Goal: Information Seeking & Learning: Learn about a topic

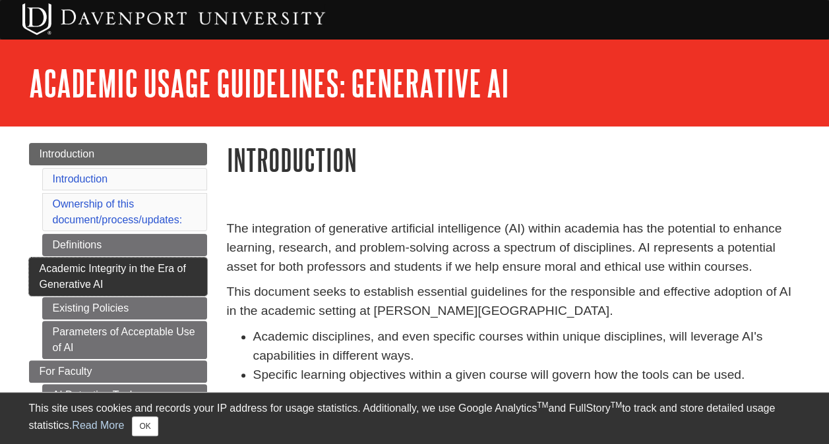
click at [131, 273] on link "Academic Integrity in the Era of Generative AI" at bounding box center [118, 277] width 178 height 38
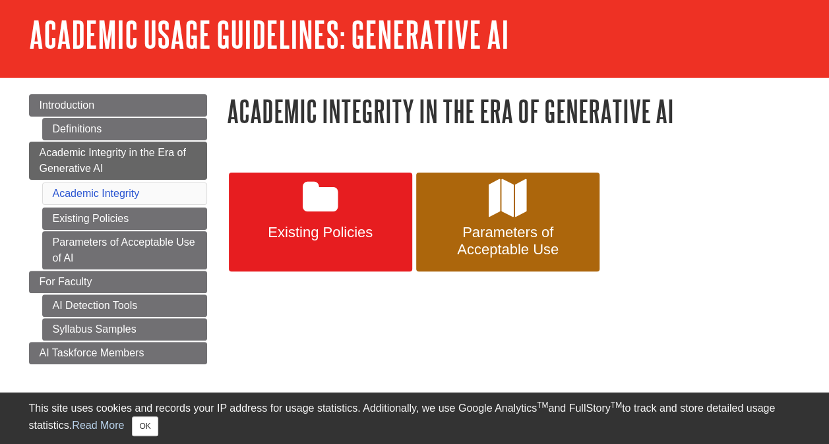
scroll to position [66, 0]
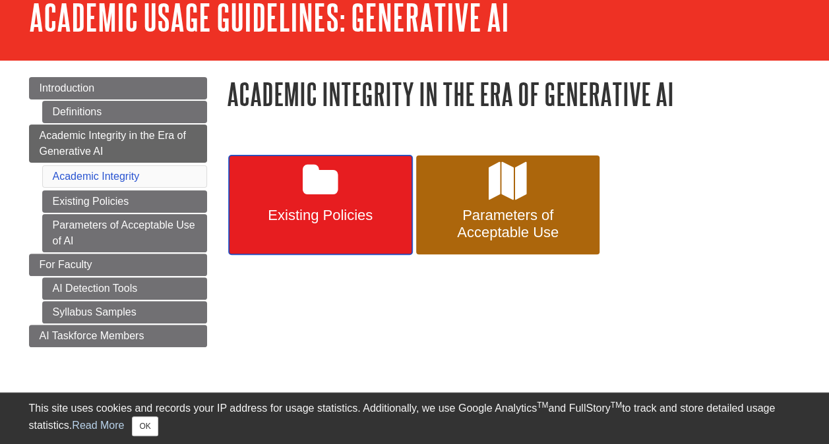
click at [340, 225] on link "Existing Policies" at bounding box center [320, 205] width 183 height 99
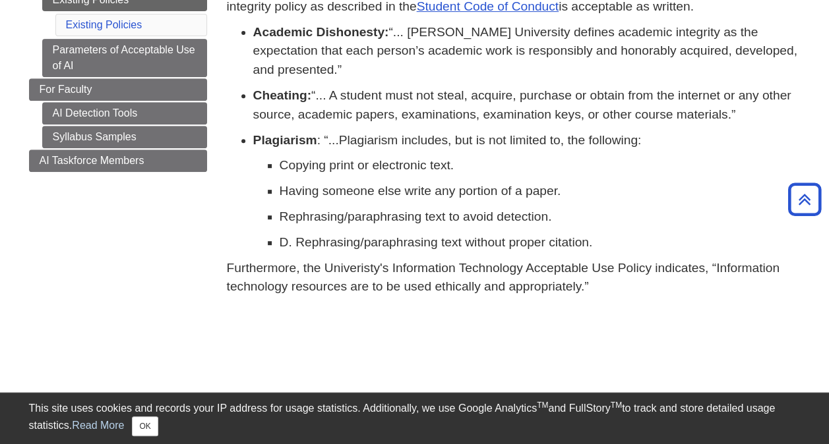
scroll to position [108, 0]
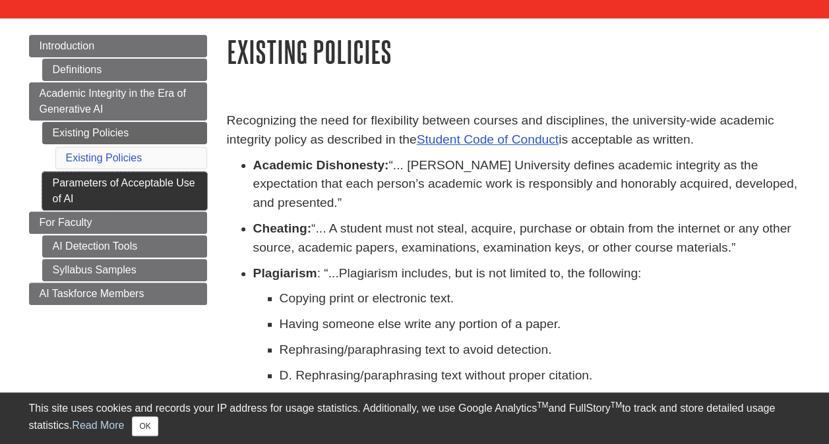
click at [106, 193] on link "Parameters of Acceptable Use of AI" at bounding box center [124, 191] width 165 height 38
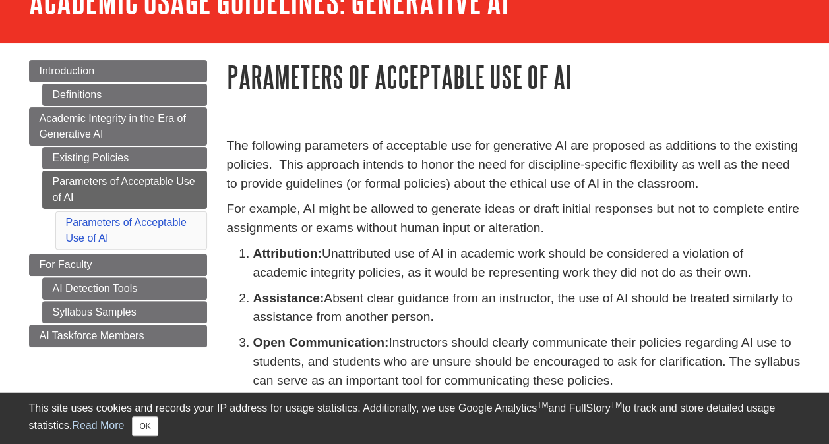
scroll to position [66, 0]
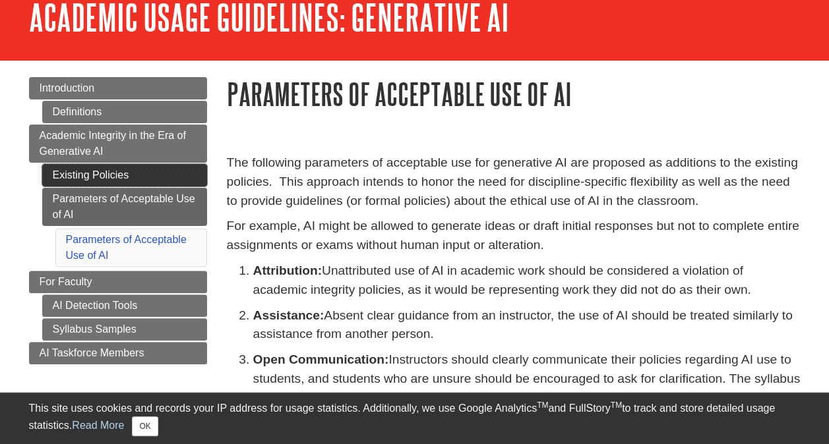
click at [119, 179] on link "Existing Policies" at bounding box center [124, 175] width 165 height 22
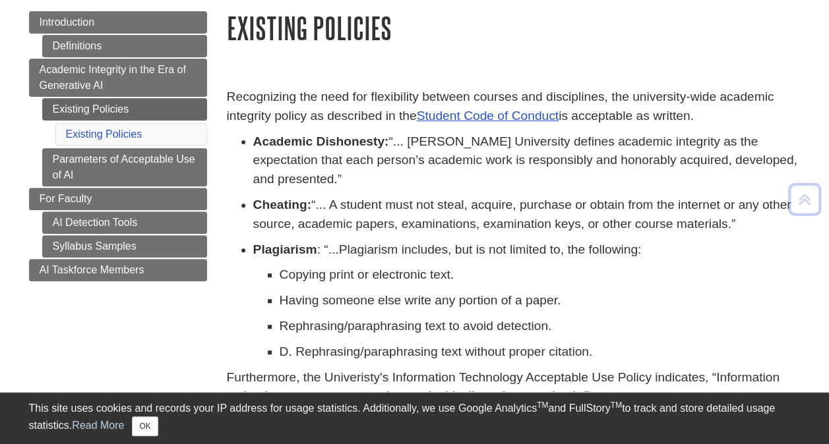
scroll to position [66, 0]
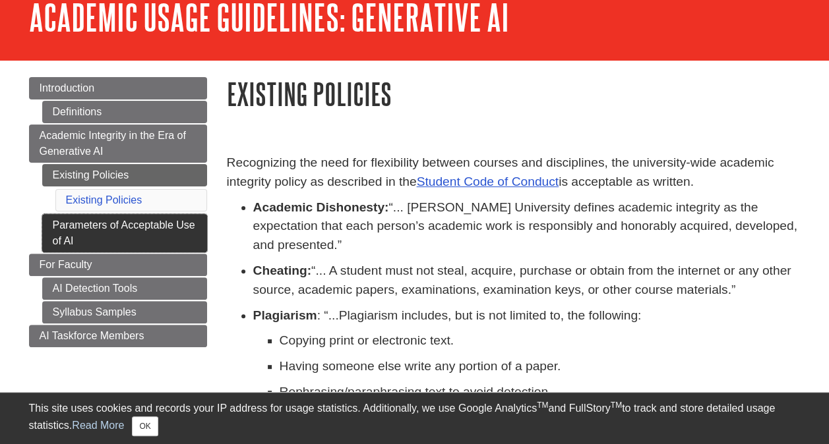
click at [139, 233] on link "Parameters of Acceptable Use of AI" at bounding box center [124, 233] width 165 height 38
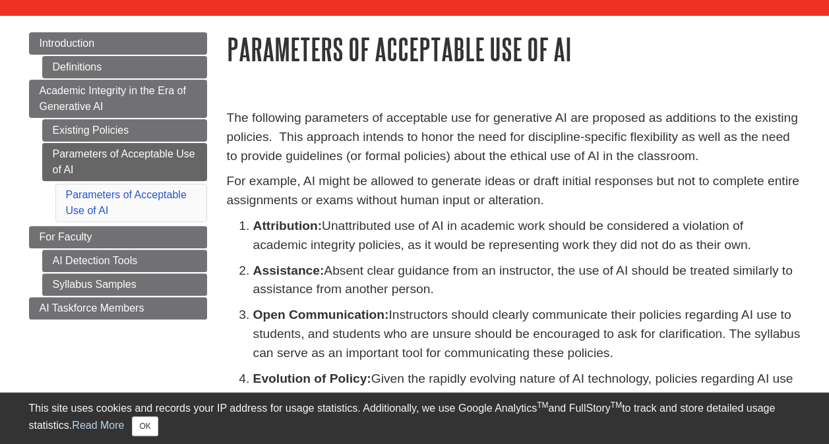
scroll to position [132, 0]
